Goal: Task Accomplishment & Management: Manage account settings

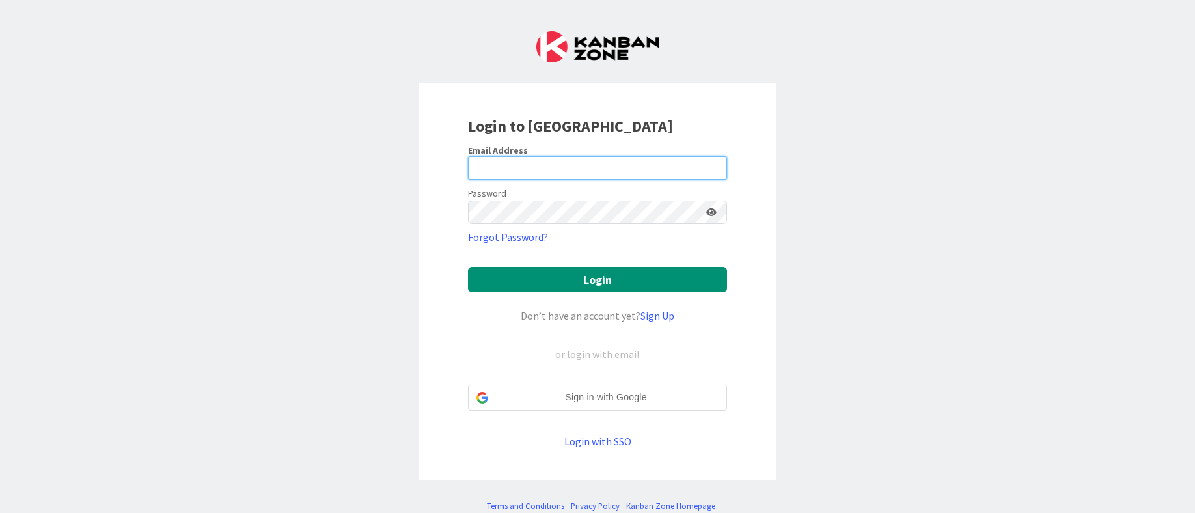
type input "[PERSON_NAME][EMAIL_ADDRESS][DOMAIN_NAME]"
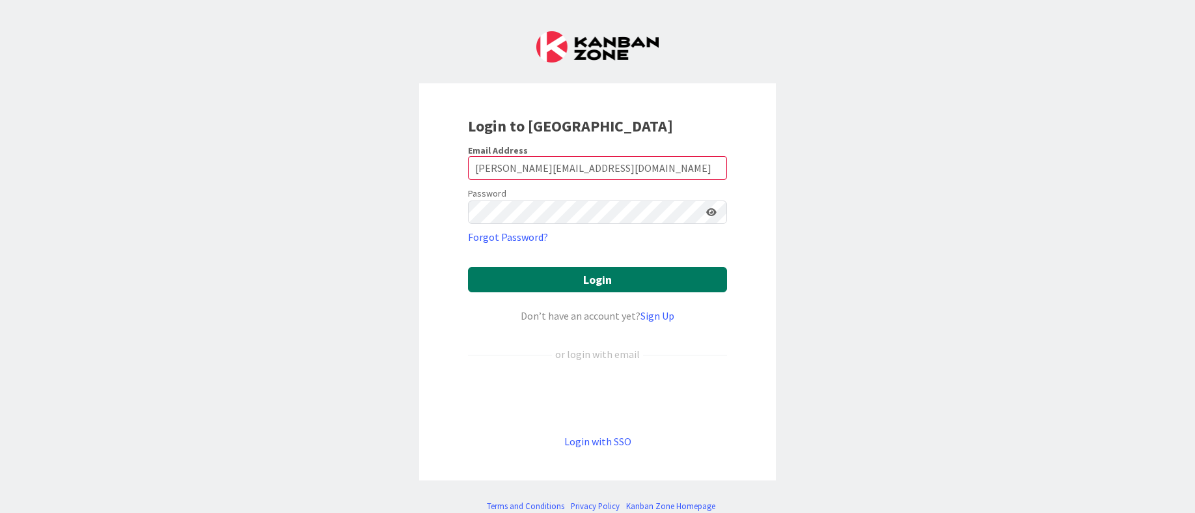
click at [519, 277] on button "Login" at bounding box center [597, 279] width 259 height 25
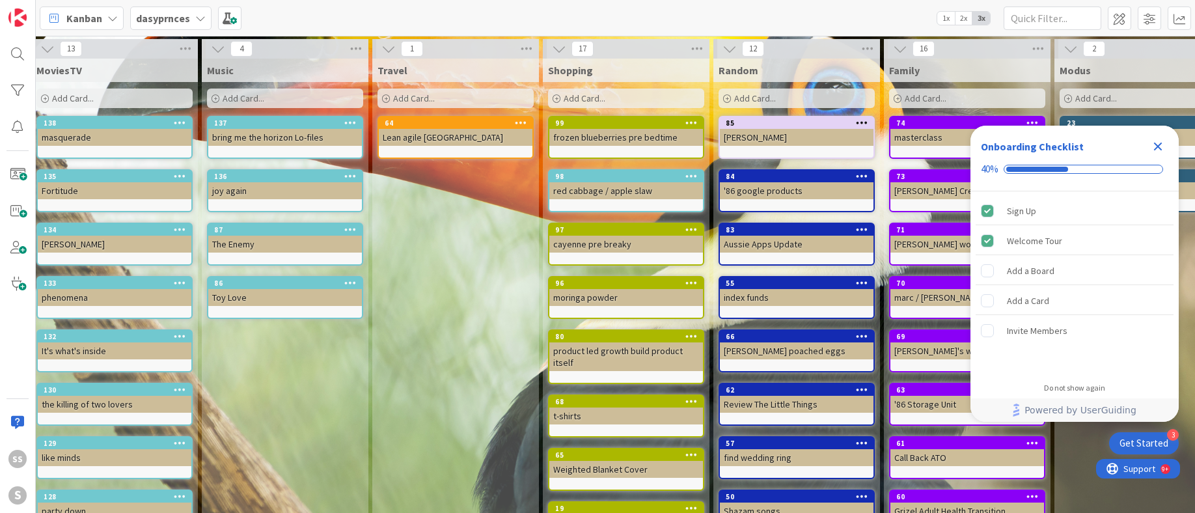
scroll to position [0, 180]
click at [556, 47] on icon at bounding box center [559, 49] width 14 height 14
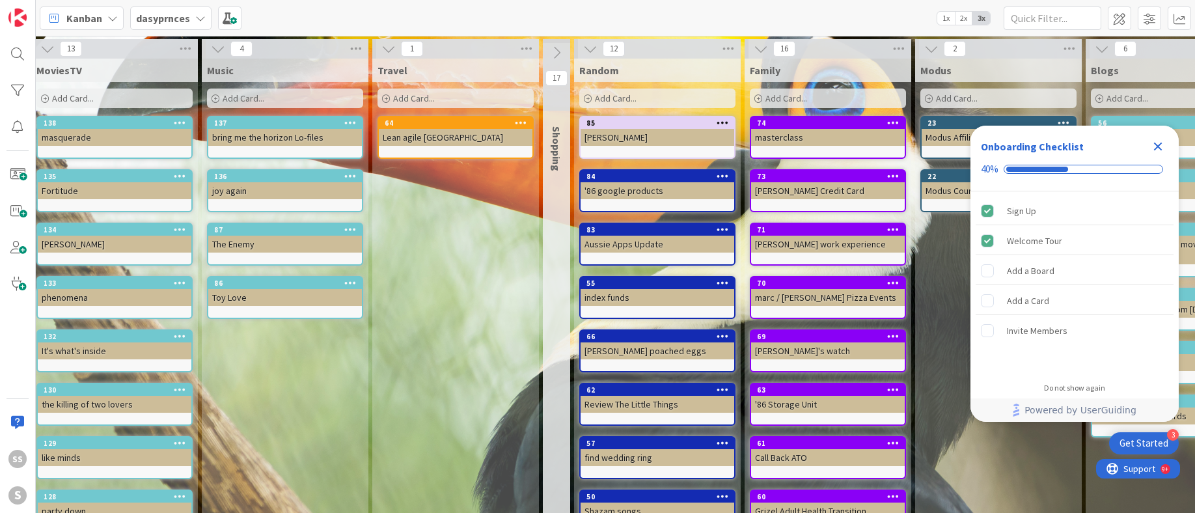
click at [386, 44] on icon at bounding box center [388, 49] width 14 height 14
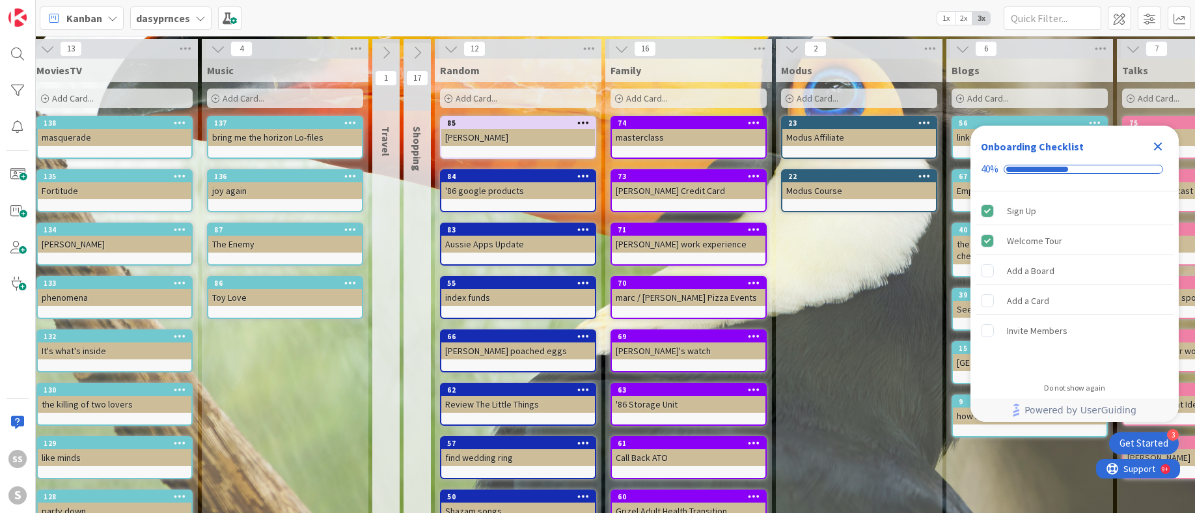
click at [213, 47] on icon at bounding box center [218, 49] width 14 height 14
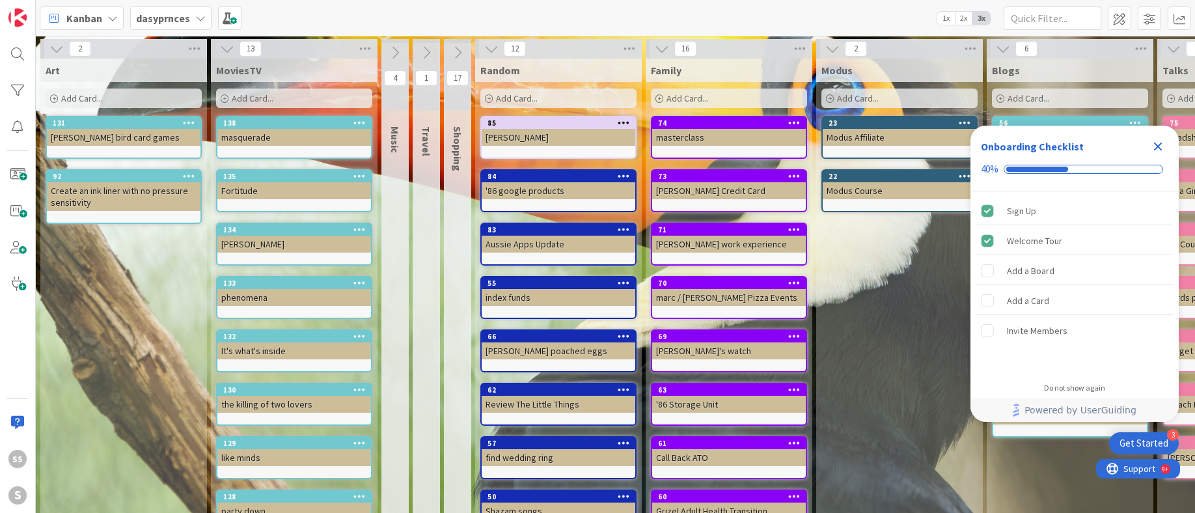
scroll to position [0, 0]
drag, startPoint x: 226, startPoint y: 49, endPoint x: 169, endPoint y: 45, distance: 57.4
click at [224, 49] on icon at bounding box center [227, 49] width 14 height 14
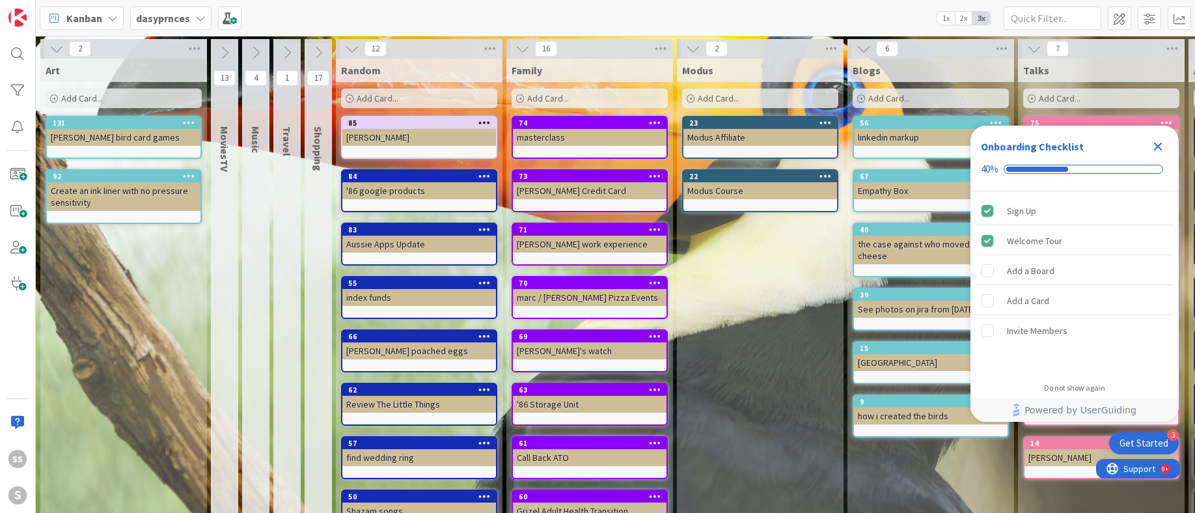
click at [59, 47] on icon at bounding box center [56, 49] width 14 height 14
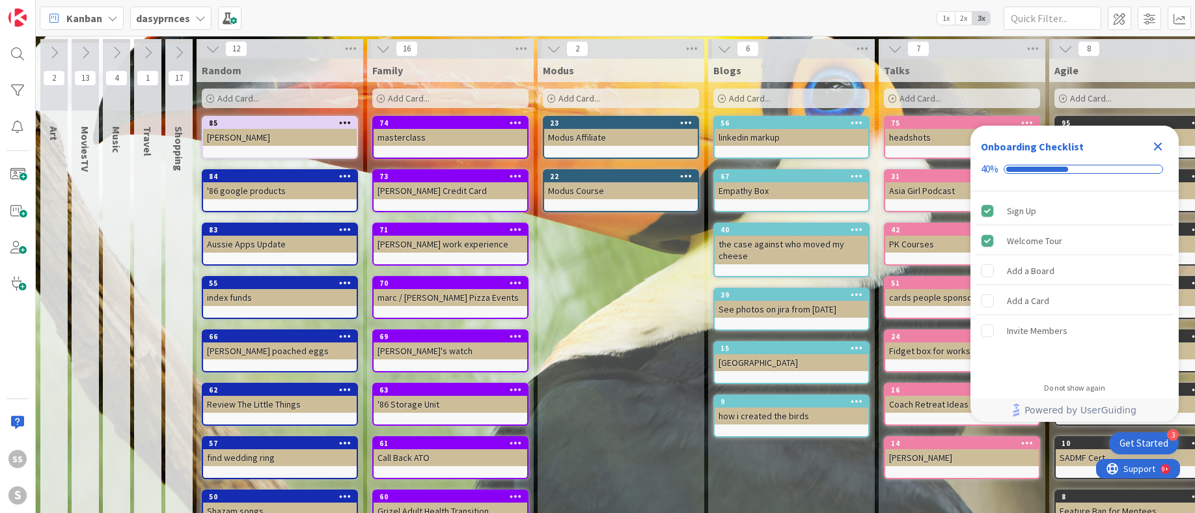
click at [515, 335] on icon at bounding box center [515, 335] width 12 height 9
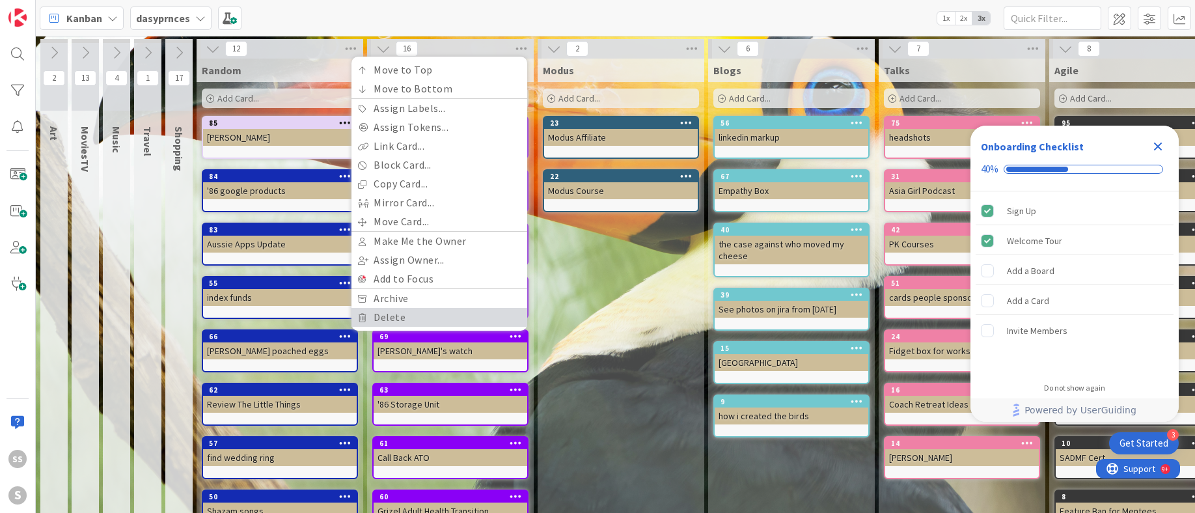
click at [411, 315] on link "Delete" at bounding box center [439, 317] width 176 height 19
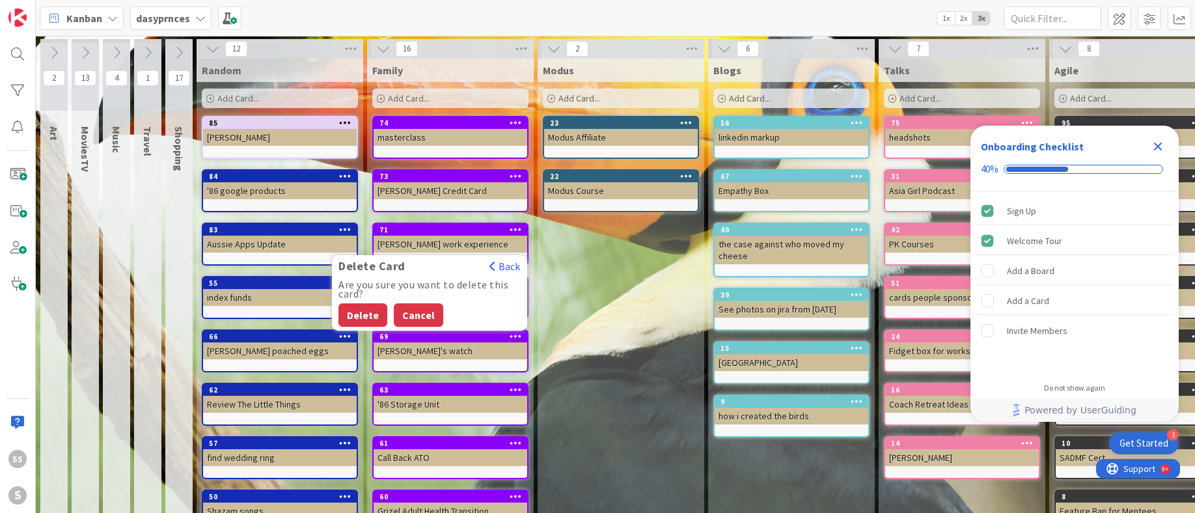
click at [405, 314] on button "Cancel" at bounding box center [418, 314] width 49 height 23
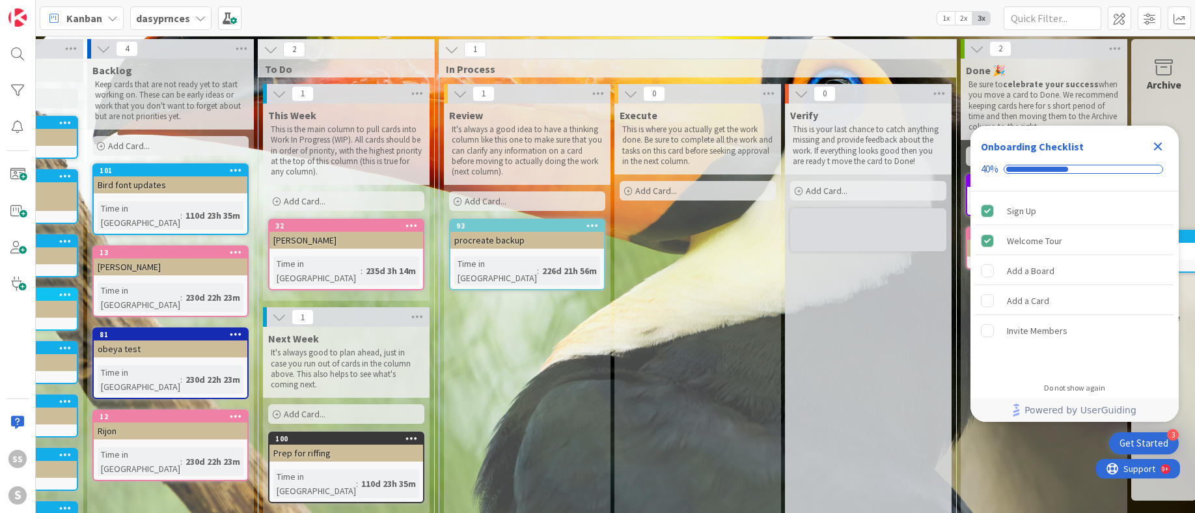
scroll to position [0, 1308]
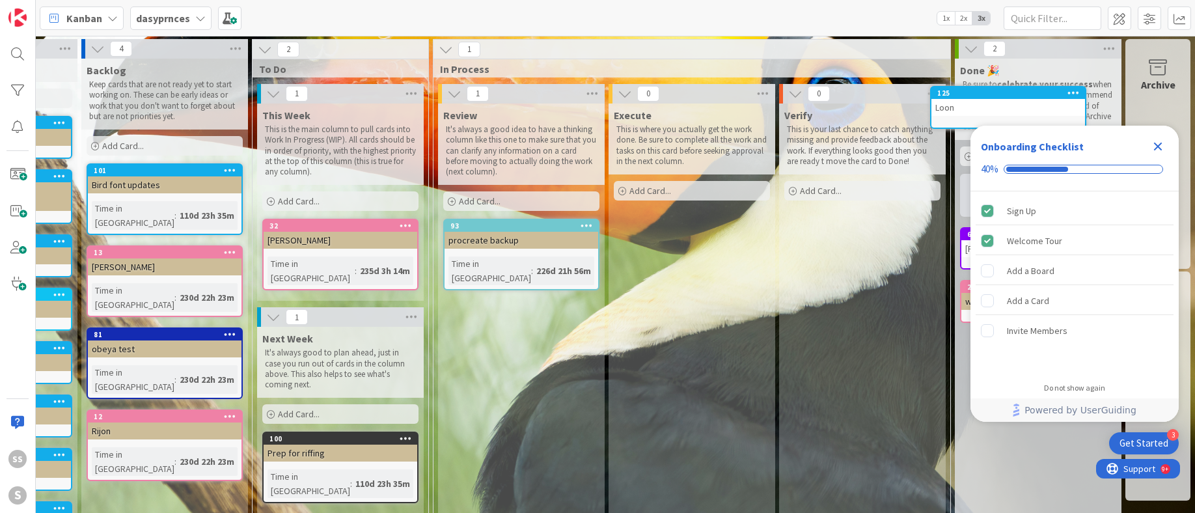
drag, startPoint x: 435, startPoint y: 175, endPoint x: 1020, endPoint y: 96, distance: 590.2
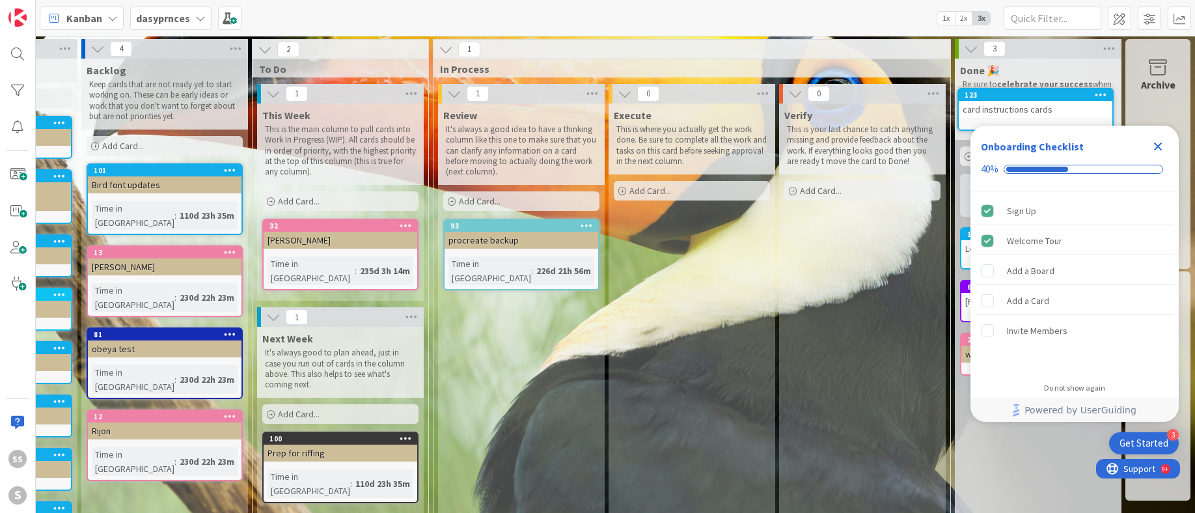
drag, startPoint x: 381, startPoint y: 233, endPoint x: 1015, endPoint y: 120, distance: 643.6
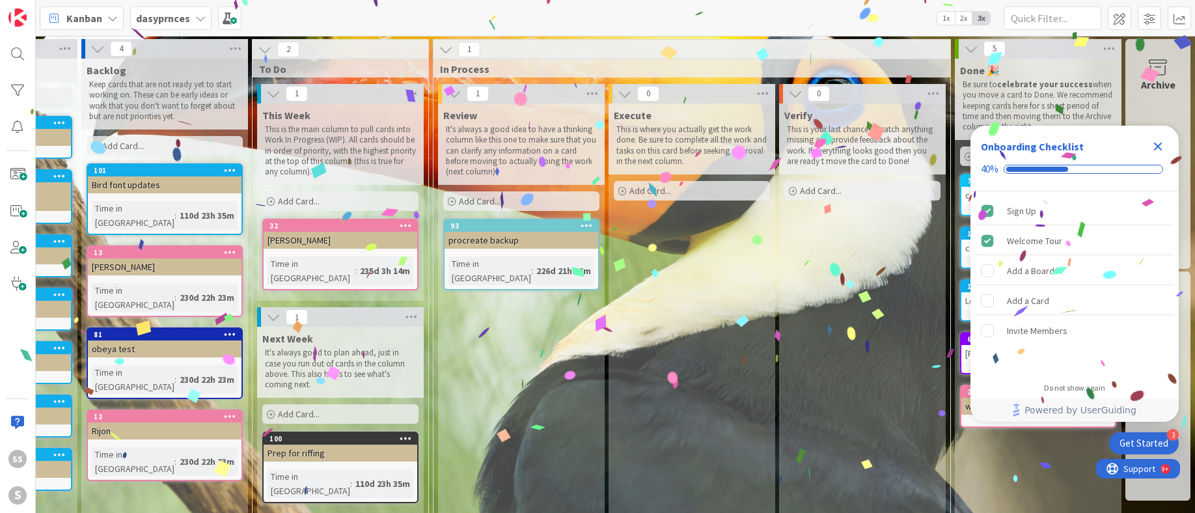
click at [1157, 146] on icon "Close Checklist" at bounding box center [1158, 146] width 8 height 8
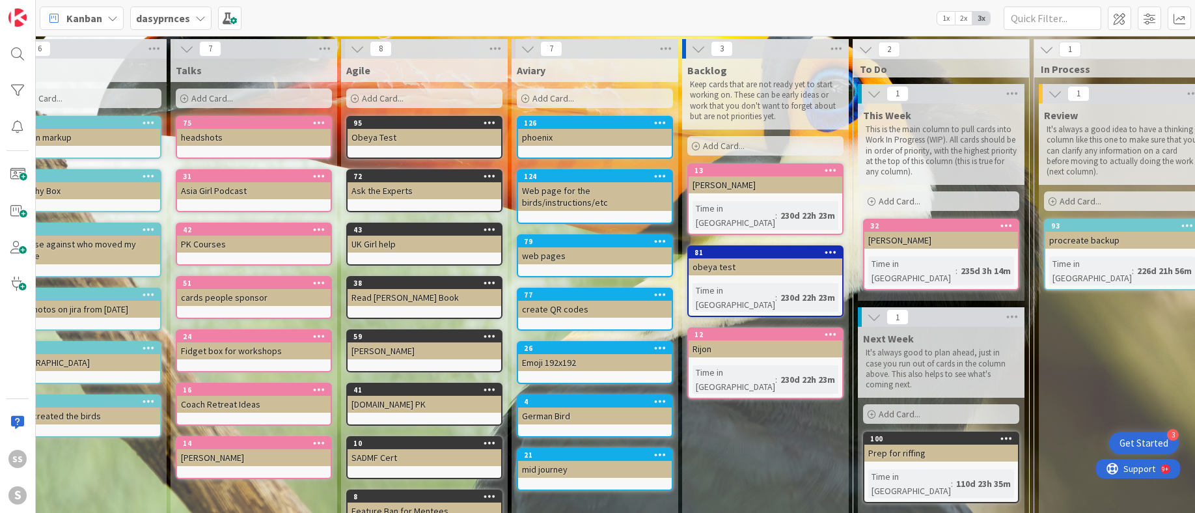
scroll to position [0, 709]
drag, startPoint x: 523, startPoint y: 48, endPoint x: 506, endPoint y: 47, distance: 17.6
click at [515, 48] on div "7" at bounding box center [594, 49] width 167 height 20
click at [360, 46] on icon at bounding box center [356, 49] width 14 height 14
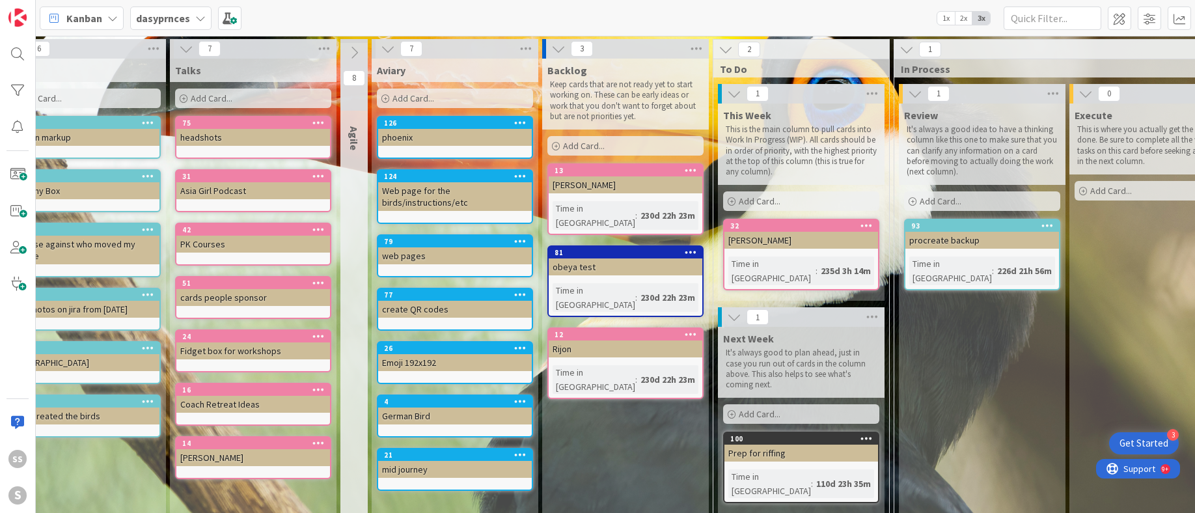
click at [381, 48] on icon at bounding box center [388, 49] width 14 height 14
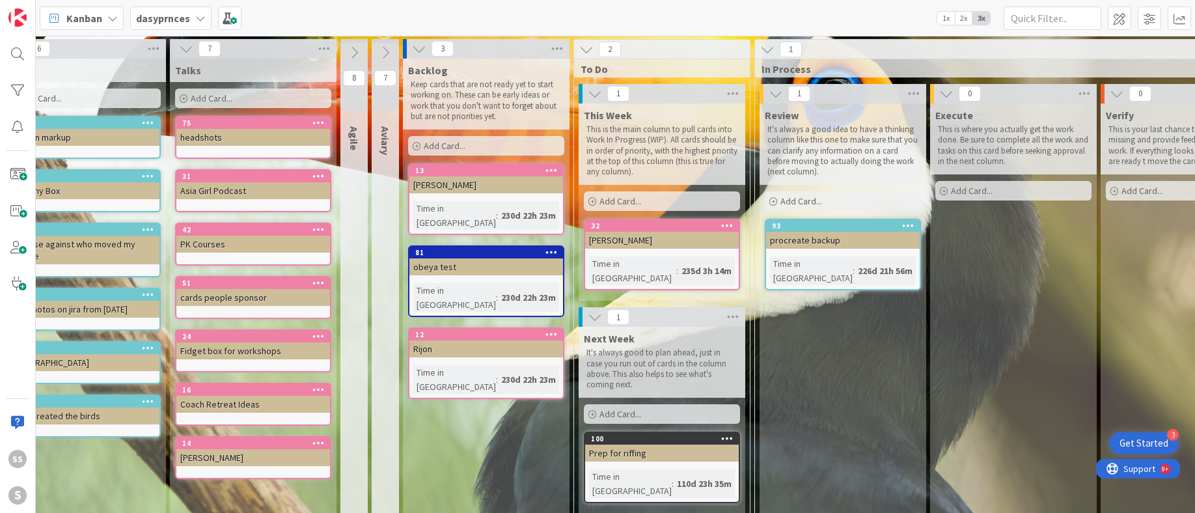
click at [185, 52] on icon at bounding box center [186, 49] width 14 height 14
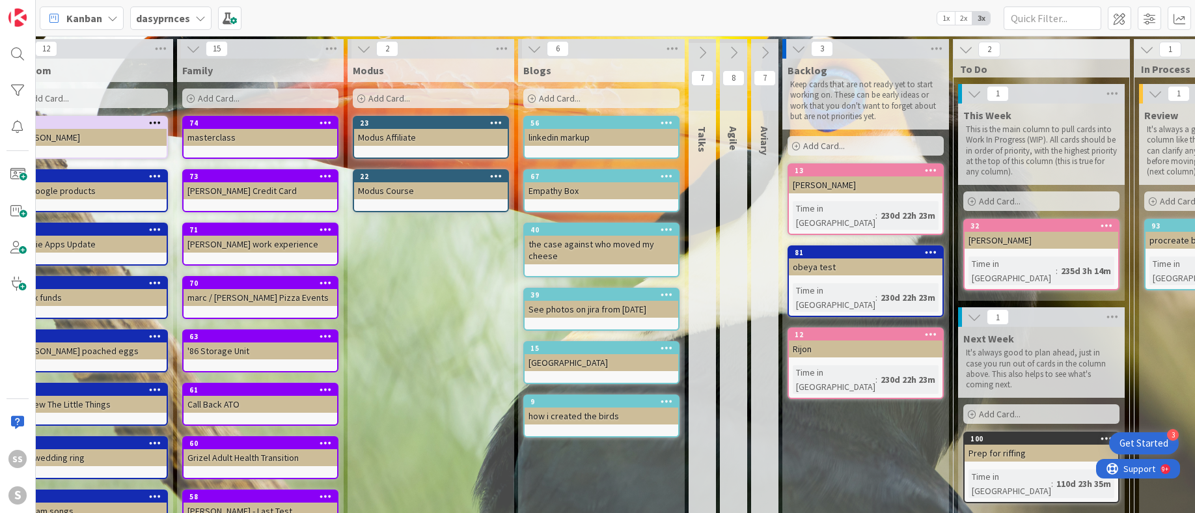
scroll to position [0, 157]
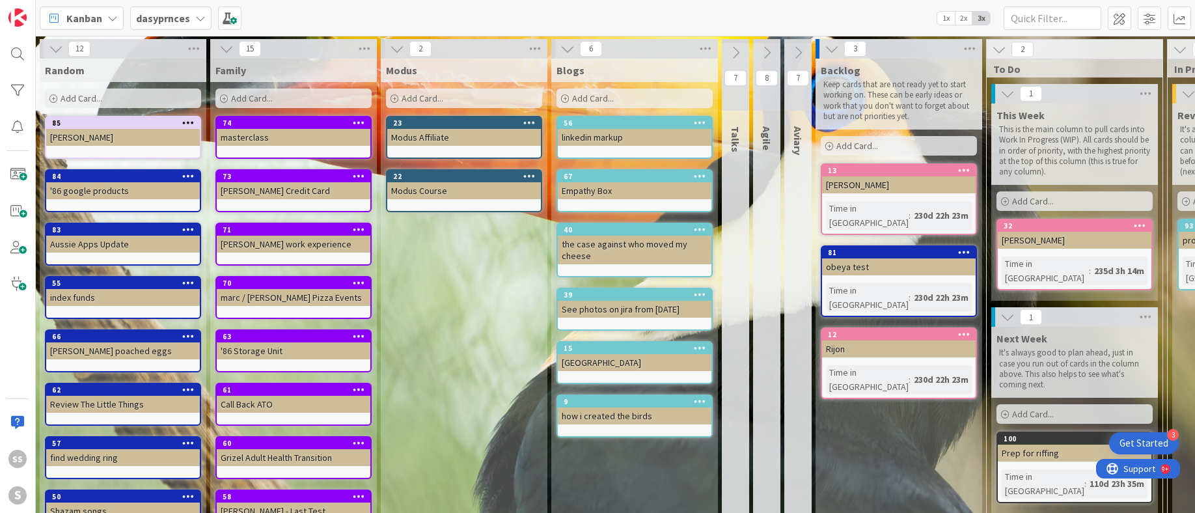
click at [232, 47] on icon at bounding box center [226, 49] width 14 height 14
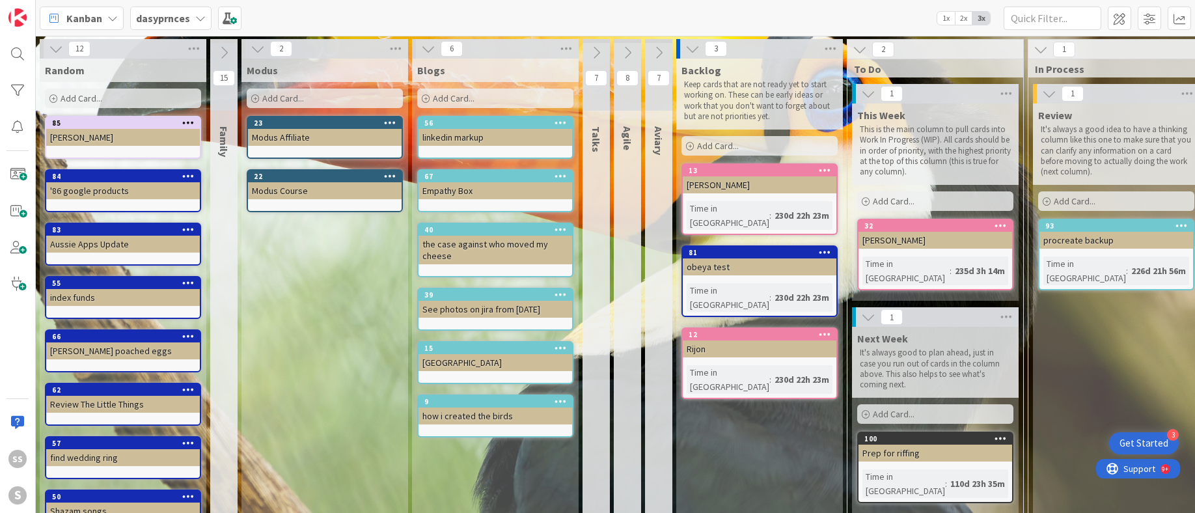
click at [253, 48] on icon at bounding box center [257, 49] width 14 height 14
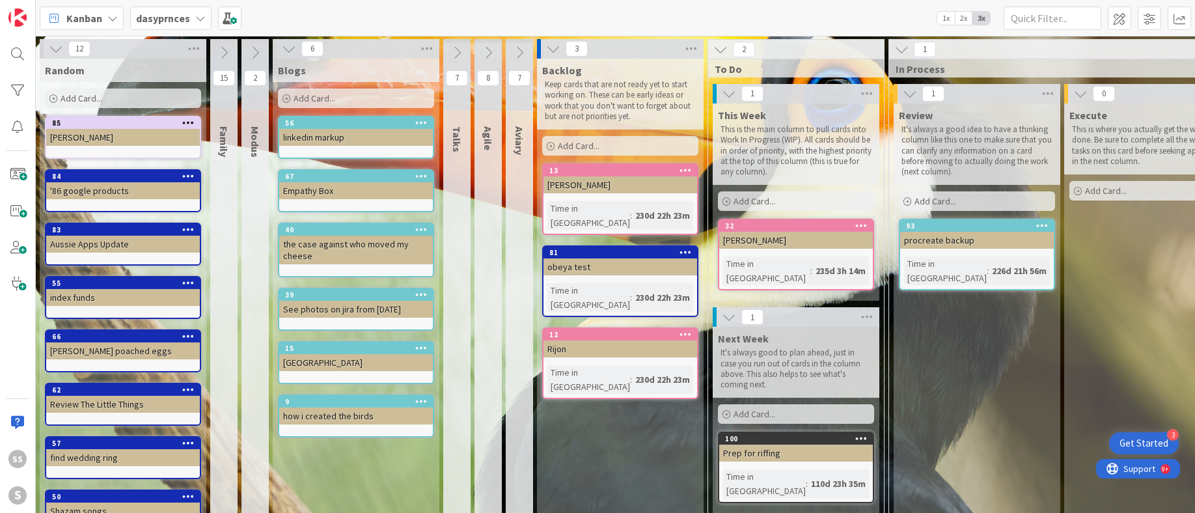
click at [290, 47] on icon at bounding box center [289, 49] width 14 height 14
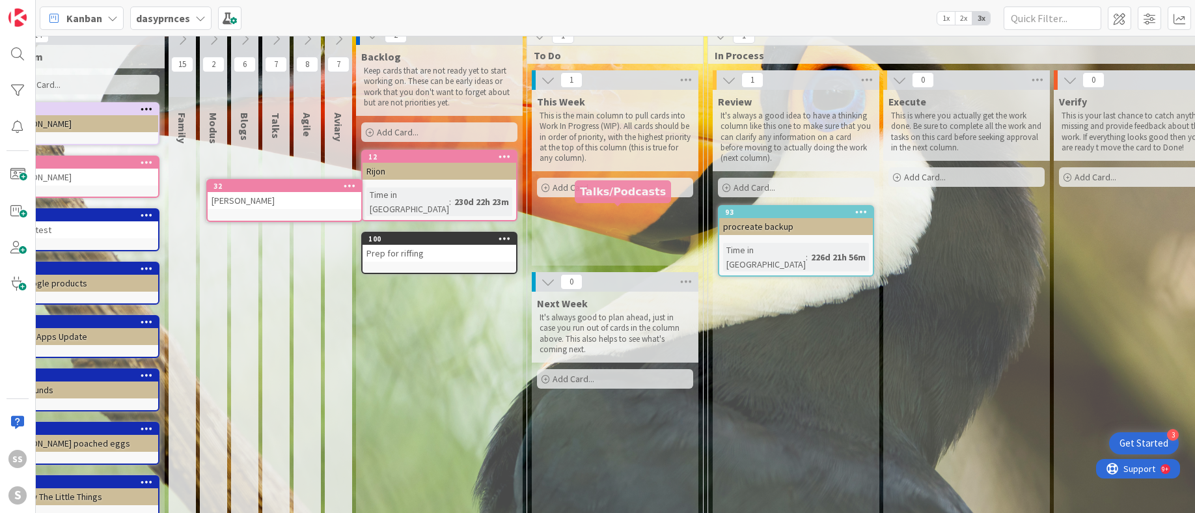
scroll to position [3, 186]
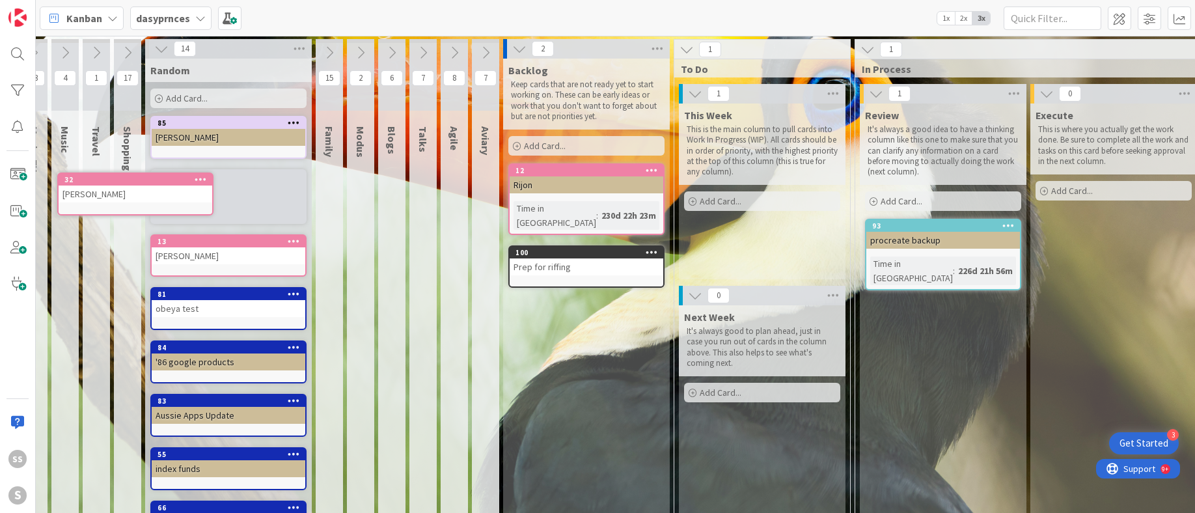
drag, startPoint x: 628, startPoint y: 210, endPoint x: 582, endPoint y: 206, distance: 46.4
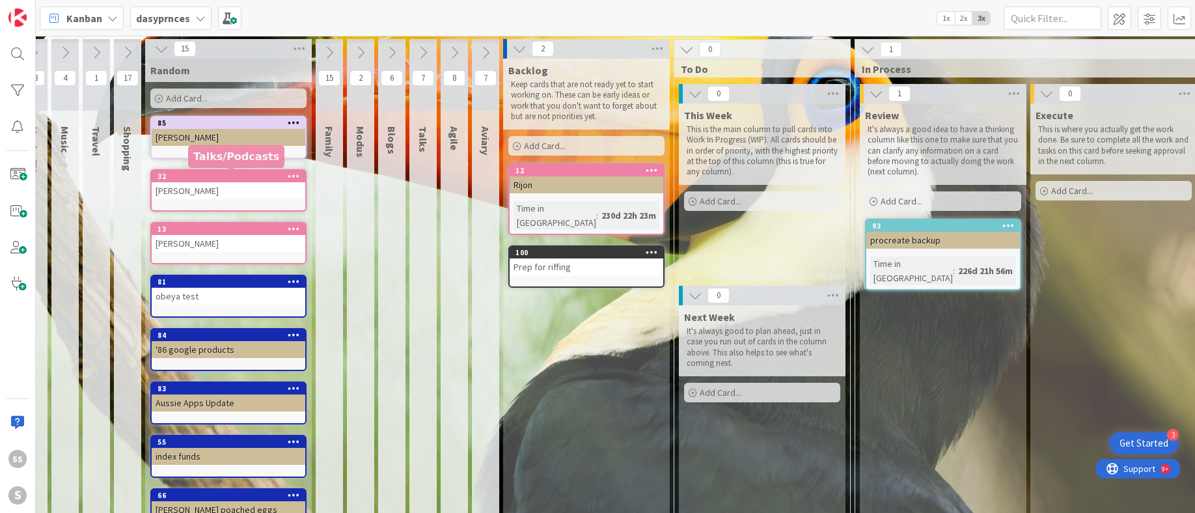
scroll to position [0, 51]
click at [489, 47] on icon at bounding box center [485, 53] width 14 height 14
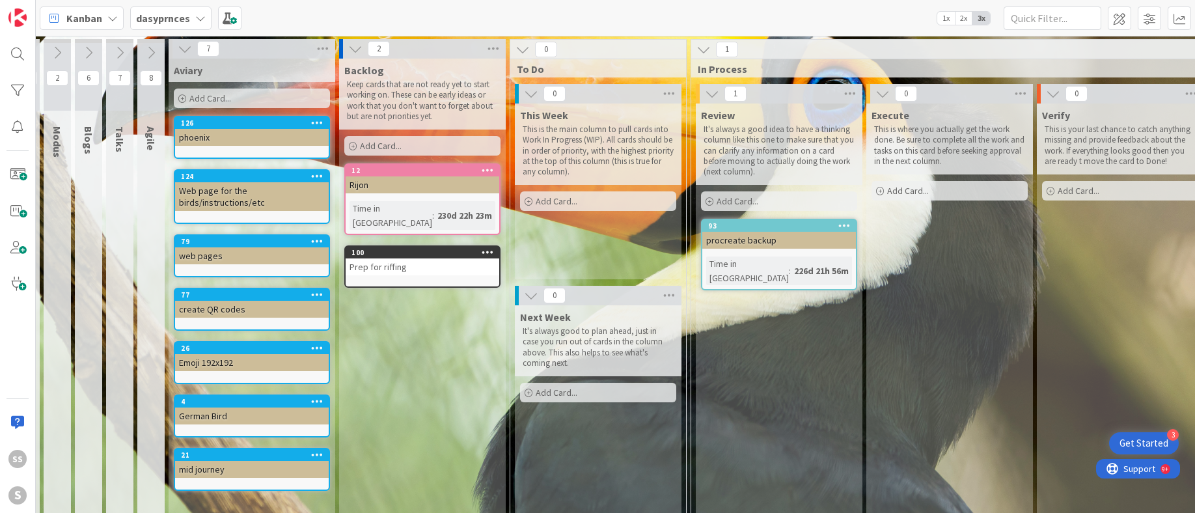
scroll to position [0, 353]
